Goal: Information Seeking & Learning: Find contact information

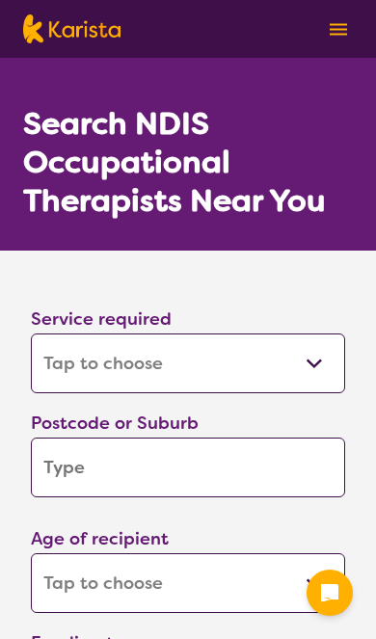
select select "[MEDICAL_DATA]"
click at [248, 462] on input "search" at bounding box center [188, 467] width 314 height 60
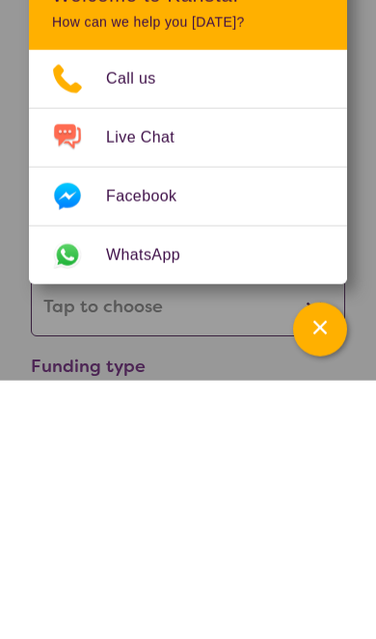
type input "4306"
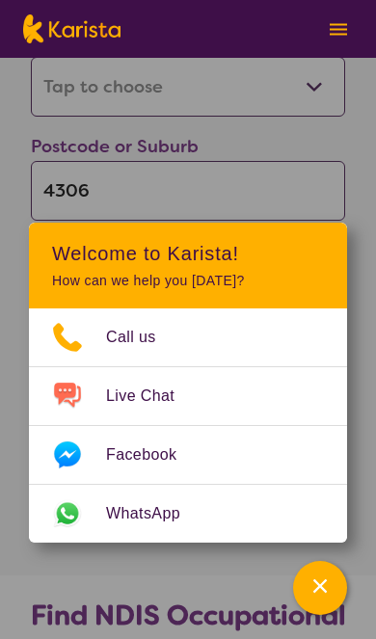
scroll to position [277, 0]
click at [347, 142] on div "Postcode or Suburb 4306" at bounding box center [188, 181] width 330 height 116
click at [130, 565] on section "Service required Allied Health Assistant Assessment ([MEDICAL_DATA] or [MEDICAL…" at bounding box center [188, 273] width 376 height 601
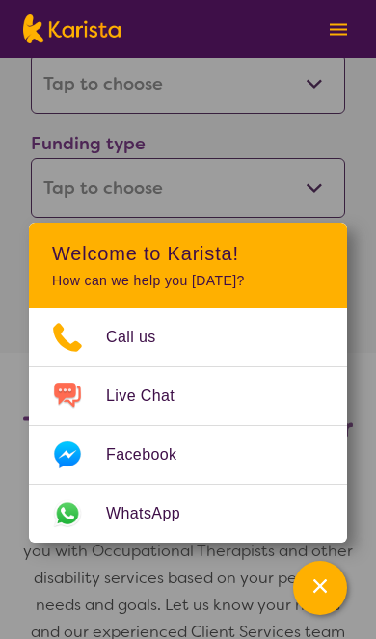
scroll to position [495, 0]
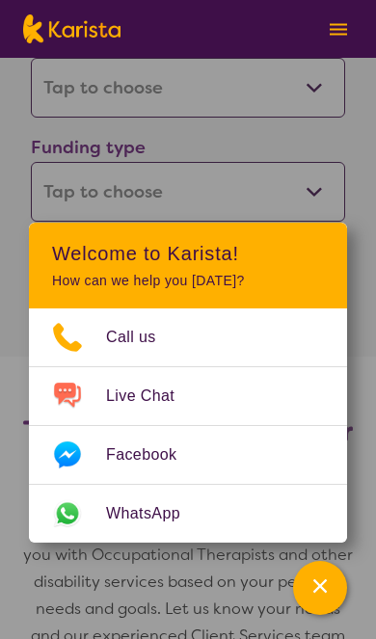
click at [302, 155] on div "Funding type Home Care Package (HCP) National Disability Insurance Scheme (NDIS…" at bounding box center [188, 177] width 314 height 89
click at [329, 595] on icon "Channel Menu" at bounding box center [319, 585] width 19 height 19
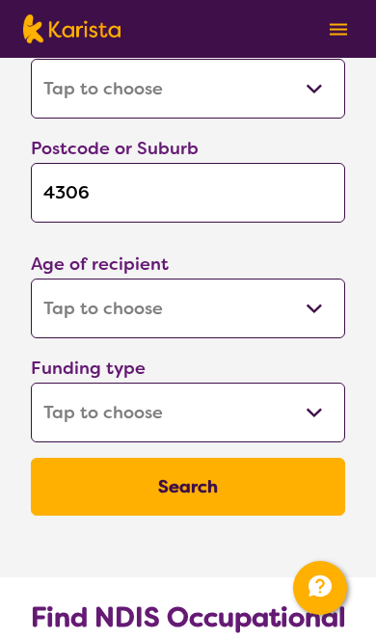
scroll to position [275, 0]
click at [317, 311] on select "Early Childhood - 0 to 9 Child - 10 to 11 Adolescent - 12 to 17 Adult - 18 to 6…" at bounding box center [188, 308] width 314 height 60
select select "EC"
click at [312, 418] on select "Home Care Package (HCP) National Disability Insurance Scheme (NDIS) I don't know" at bounding box center [188, 412] width 314 height 60
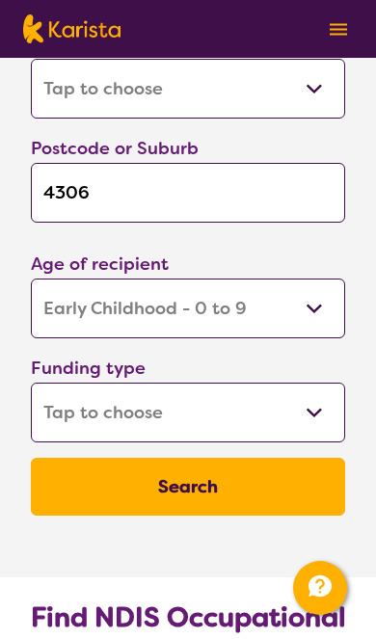
select select "NDIS"
click at [237, 487] on button "Search" at bounding box center [188, 487] width 314 height 58
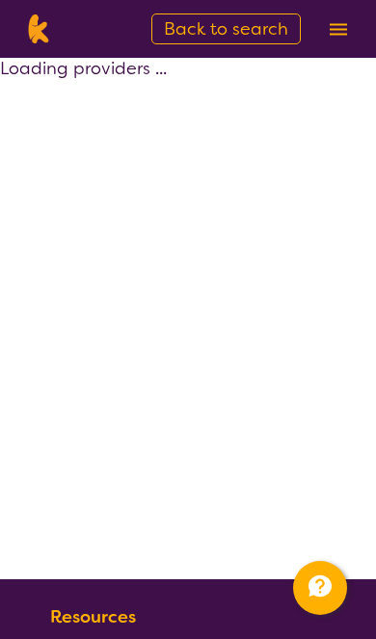
select select "by_score"
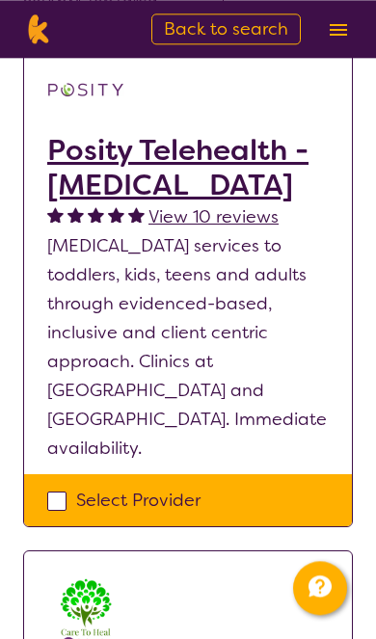
scroll to position [287, 0]
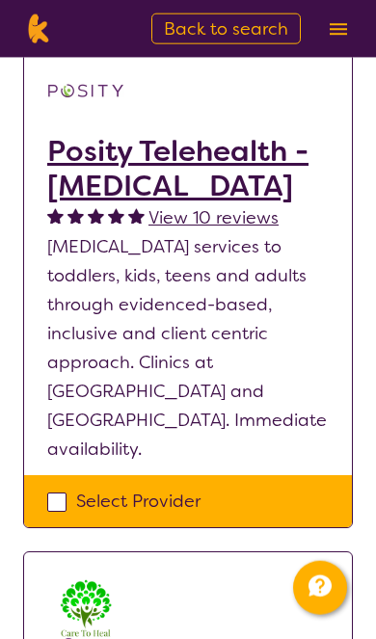
click at [132, 187] on h2 "Posity Telehealth - [MEDICAL_DATA]" at bounding box center [187, 168] width 281 height 69
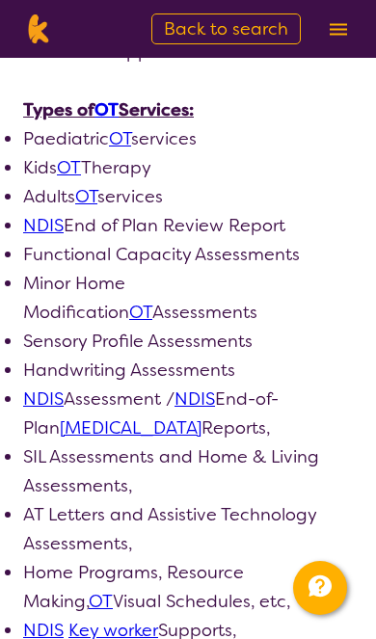
scroll to position [2120, 0]
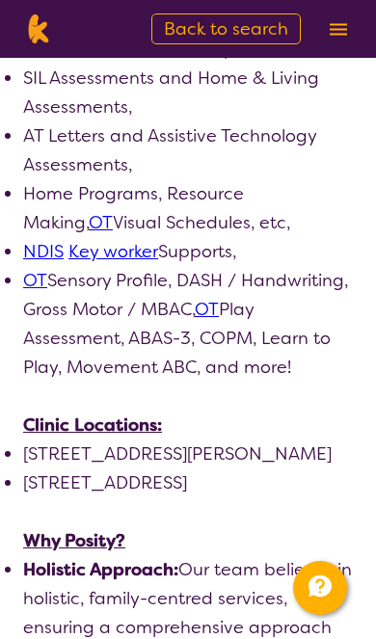
select select "by_score"
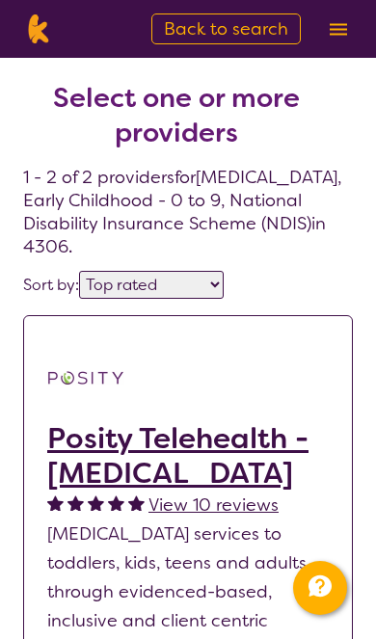
select select "[MEDICAL_DATA]"
select select "EC"
select select "NDIS"
select select "[MEDICAL_DATA]"
select select "EC"
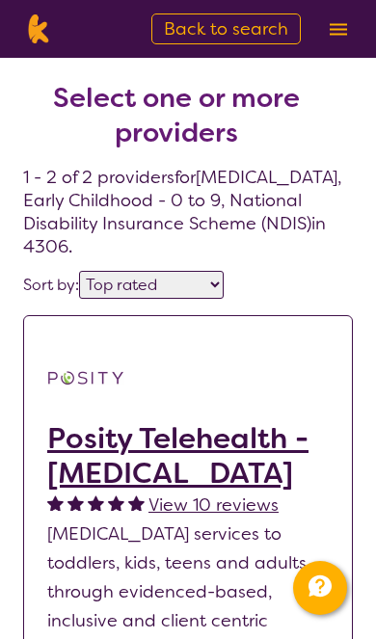
select select "NDIS"
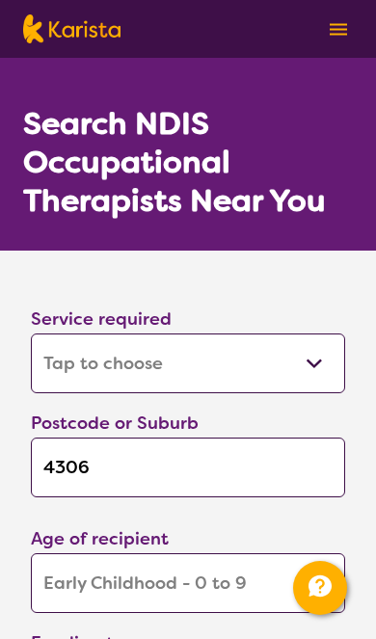
scroll to position [275, 0]
